Goal: Task Accomplishment & Management: Use online tool/utility

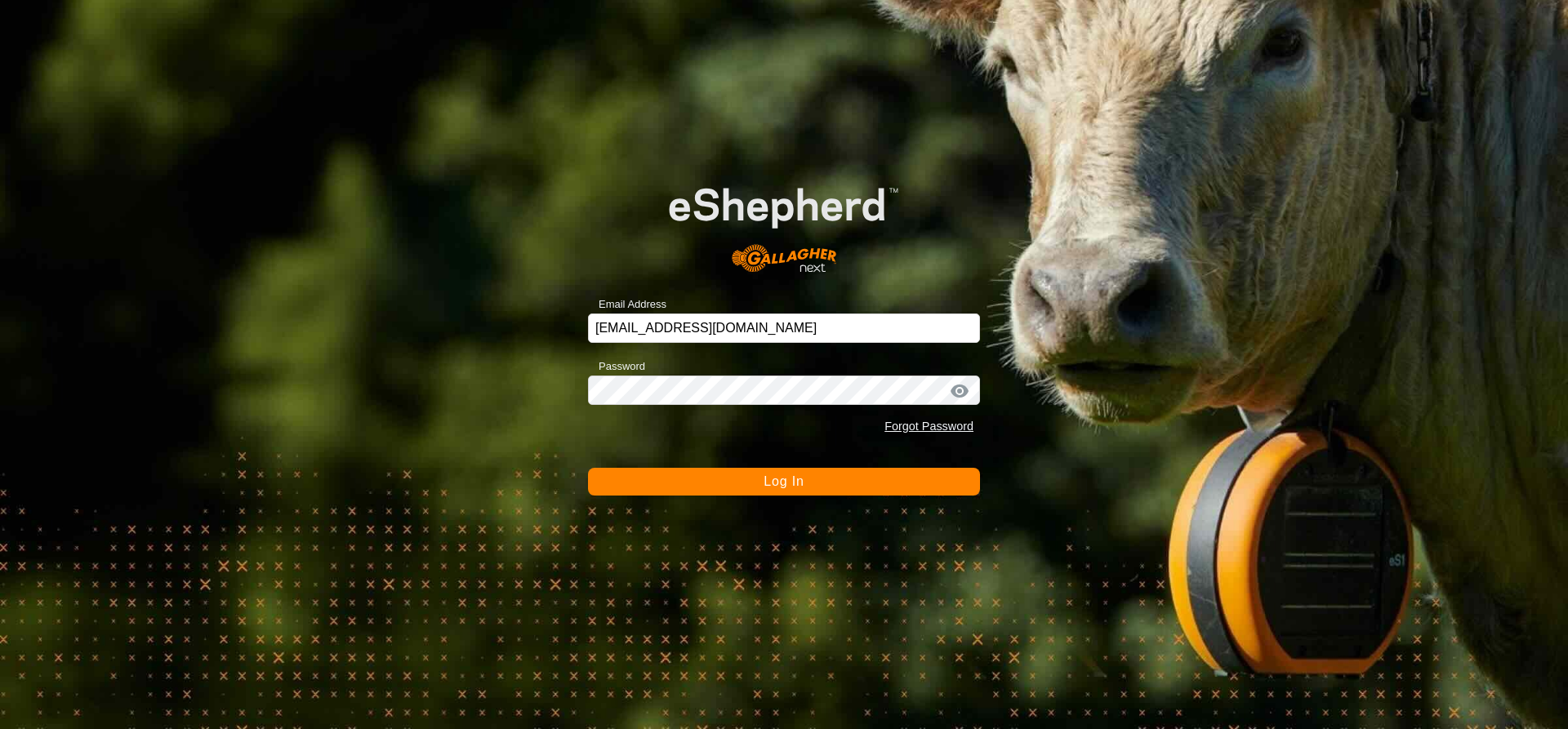
click at [765, 483] on span "Log In" at bounding box center [784, 481] width 40 height 14
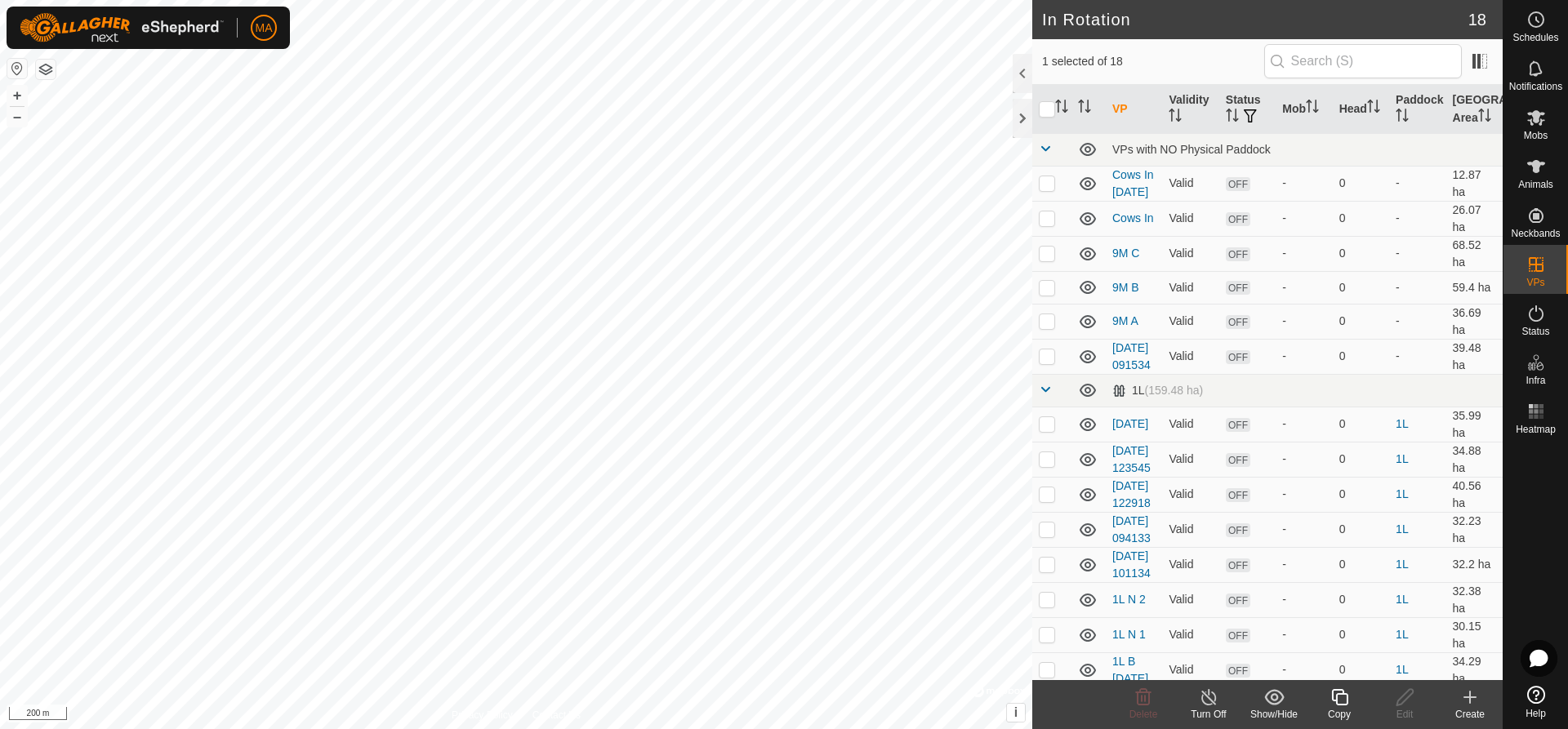
checkbox input "true"
checkbox input "false"
checkbox input "true"
checkbox input "false"
checkbox input "true"
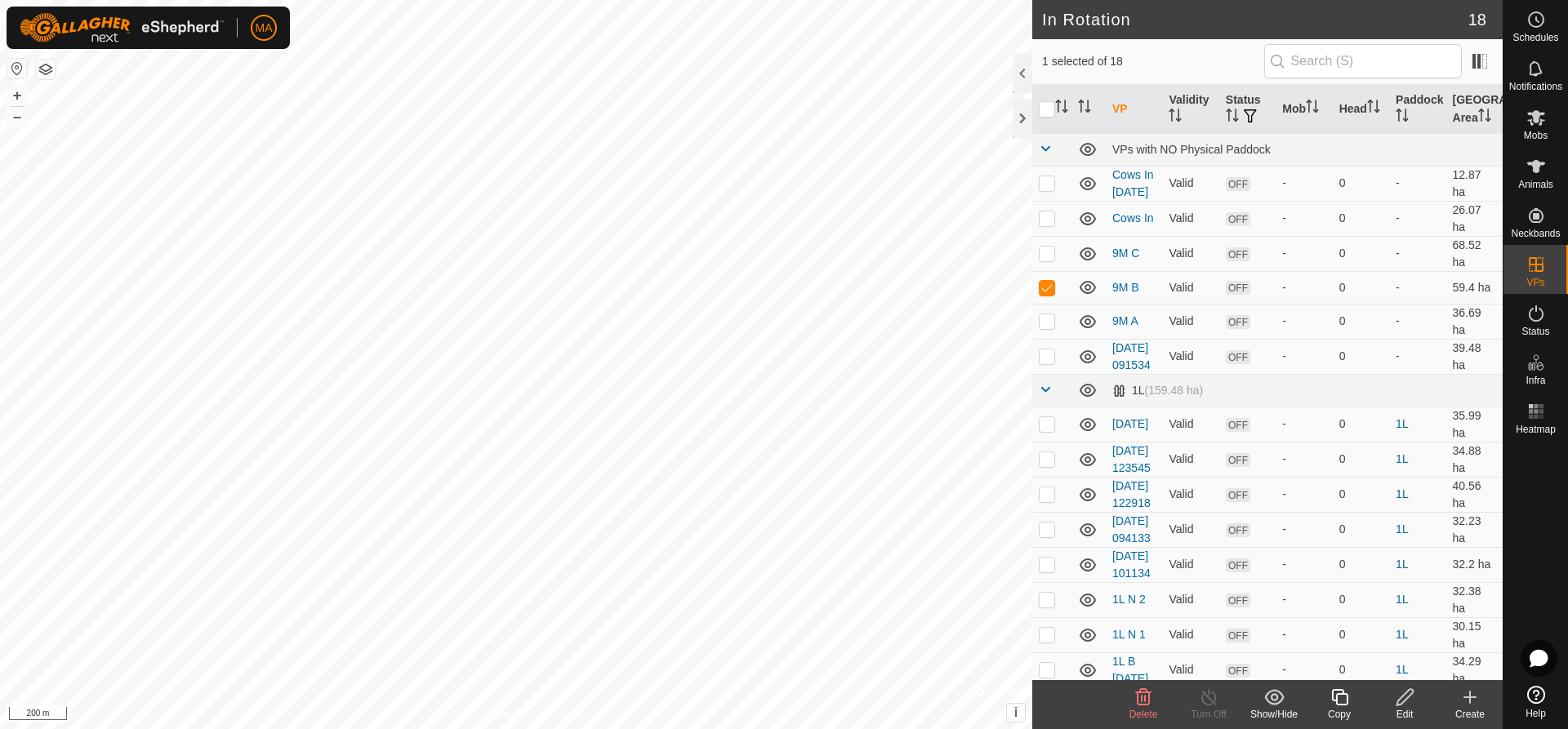
checkbox input "false"
click at [1333, 698] on icon at bounding box center [1340, 697] width 17 height 17
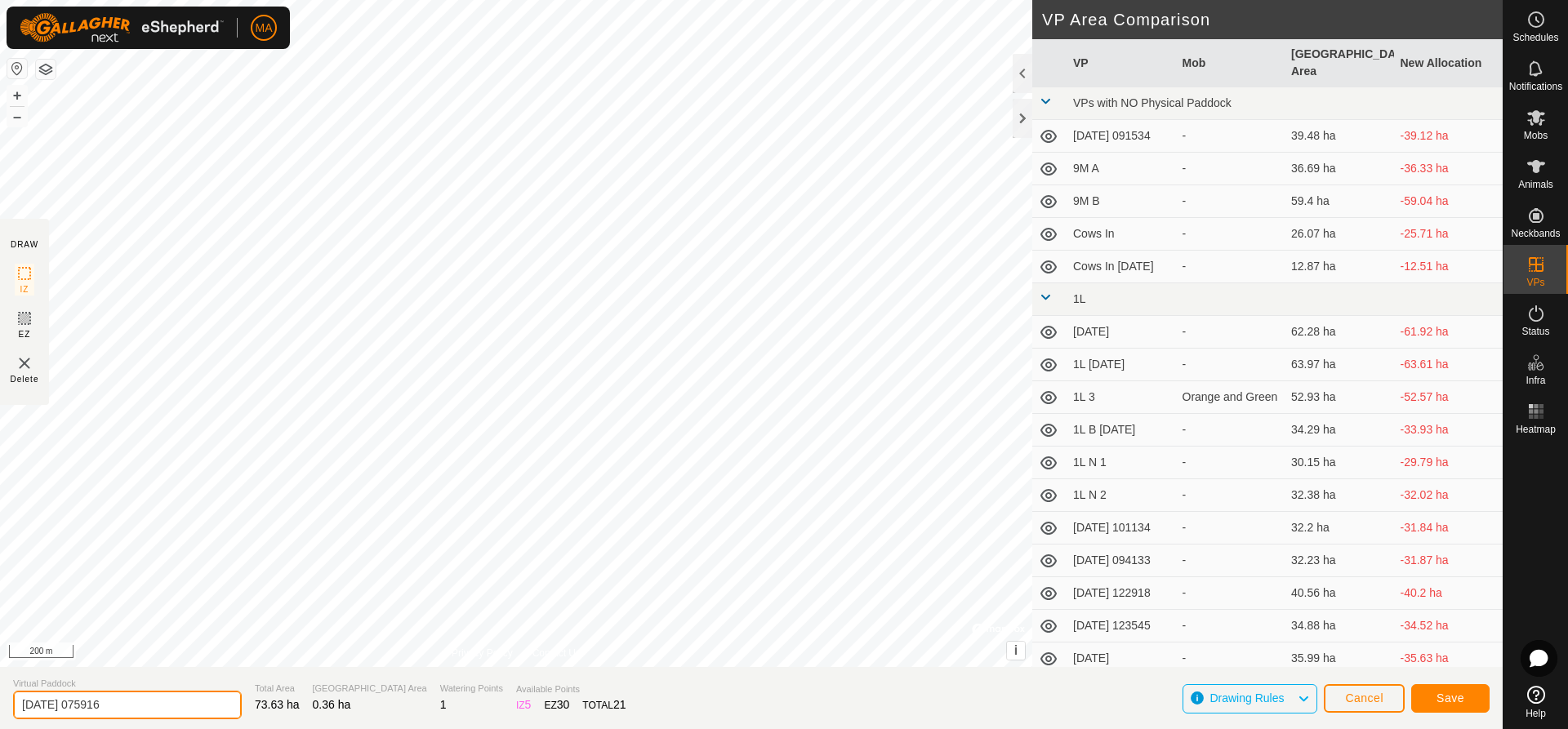
click at [165, 699] on input "[DATE] 075916" at bounding box center [128, 705] width 229 height 28
type input "2"
type input "[DATE]"
click at [1459, 700] on span "Save" at bounding box center [1450, 698] width 28 height 13
